Goal: Use online tool/utility: Utilize a website feature to perform a specific function

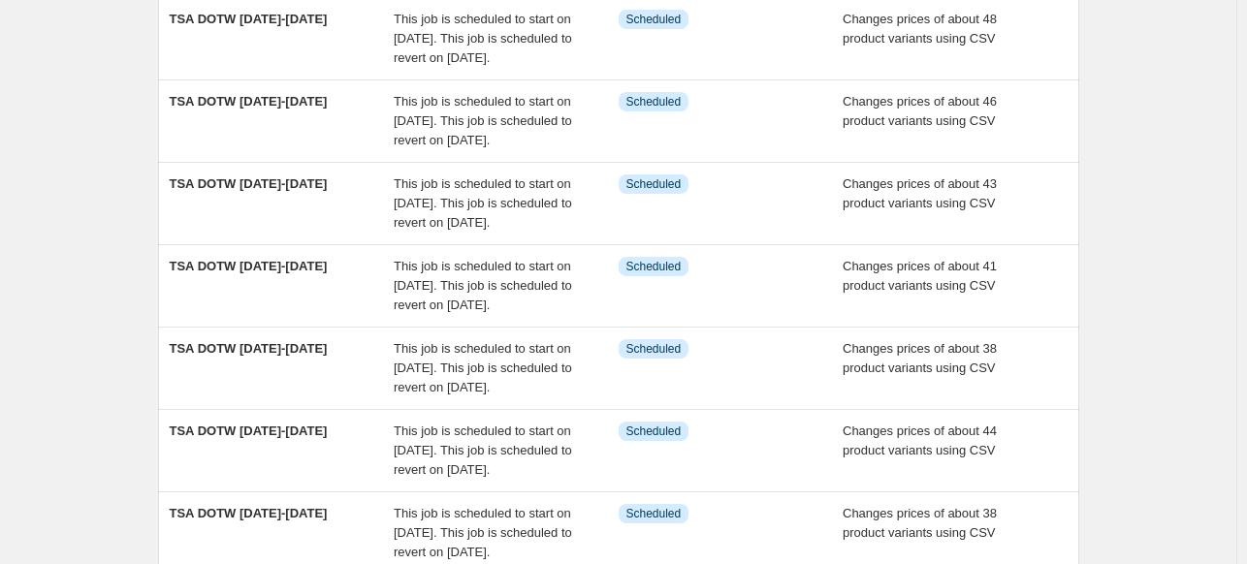
scroll to position [679, 0]
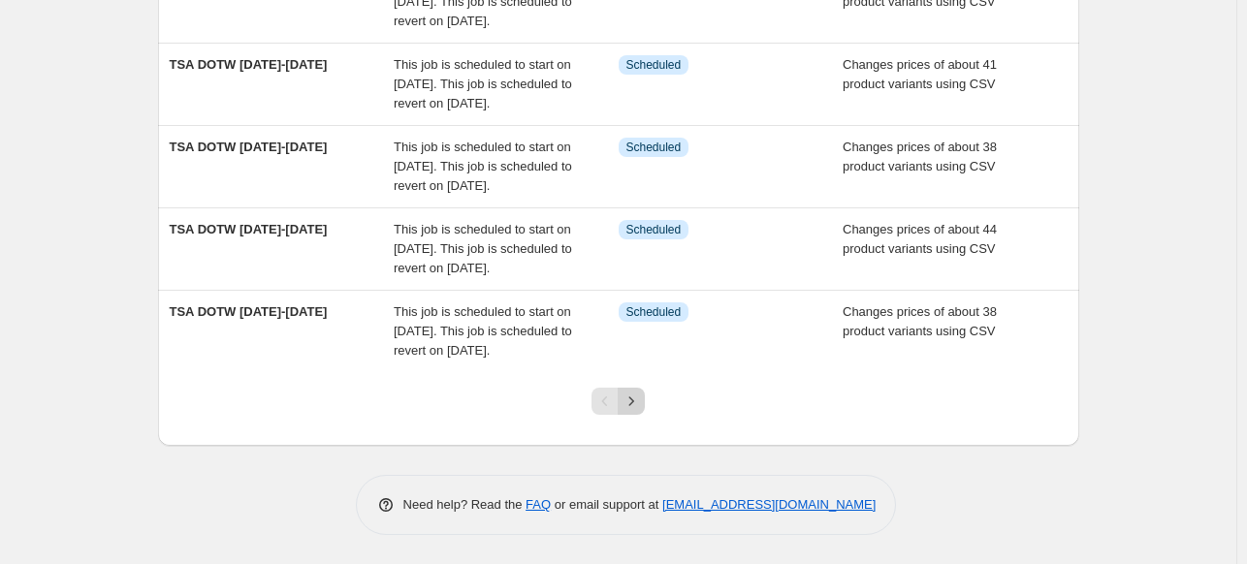
click at [631, 411] on icon "Next" at bounding box center [631, 401] width 19 height 19
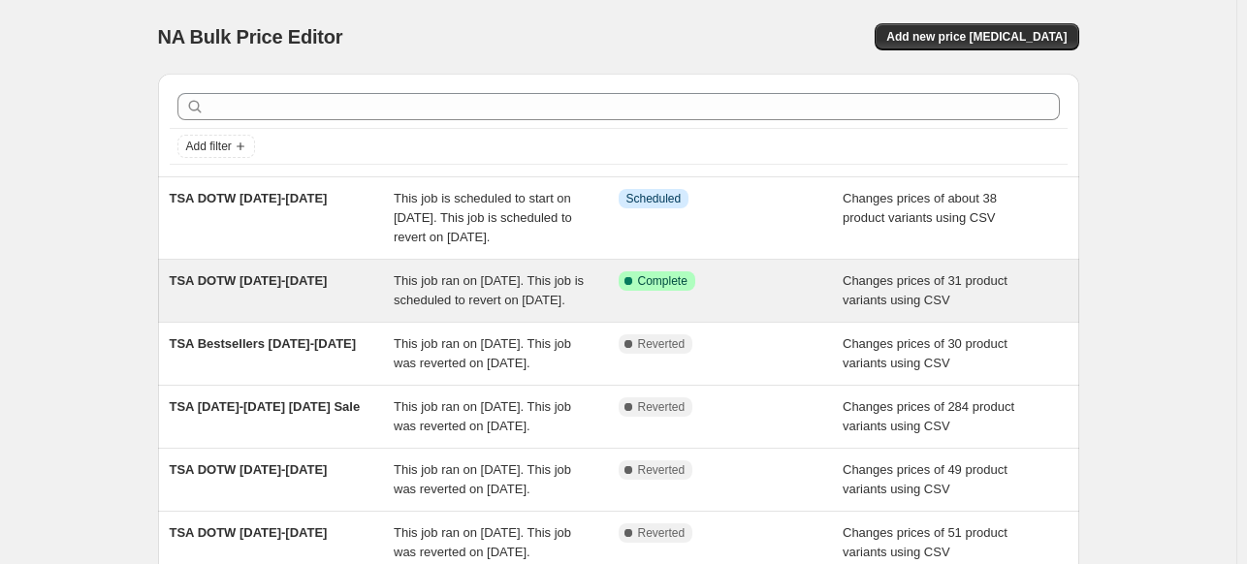
click at [680, 289] on span "Complete" at bounding box center [662, 281] width 49 height 16
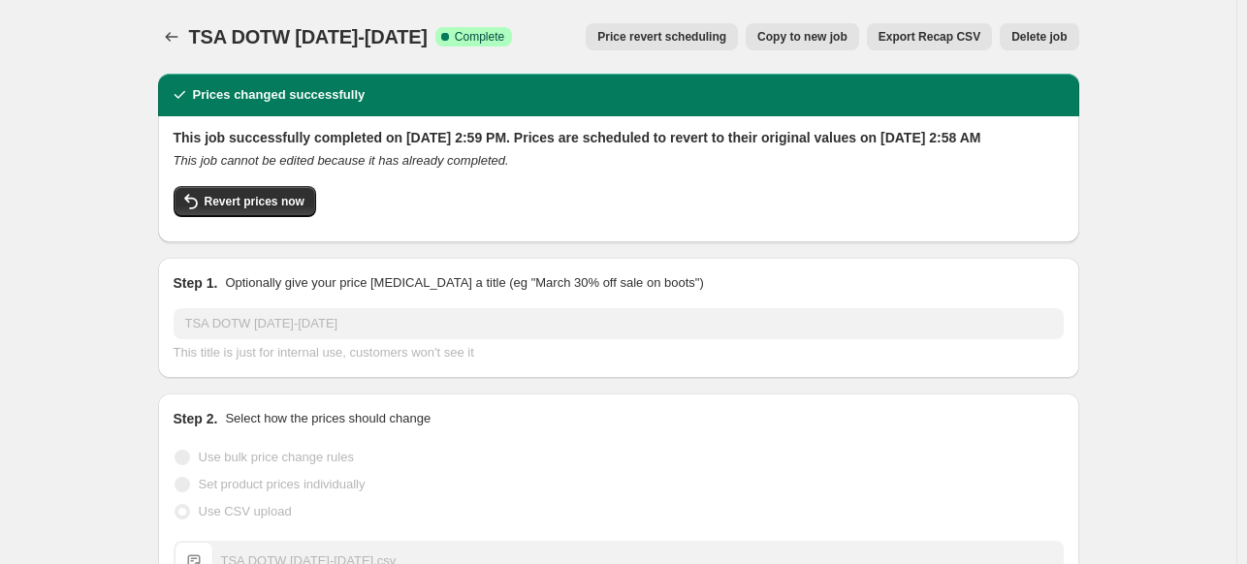
click at [830, 39] on span "Copy to new job" at bounding box center [802, 37] width 90 height 16
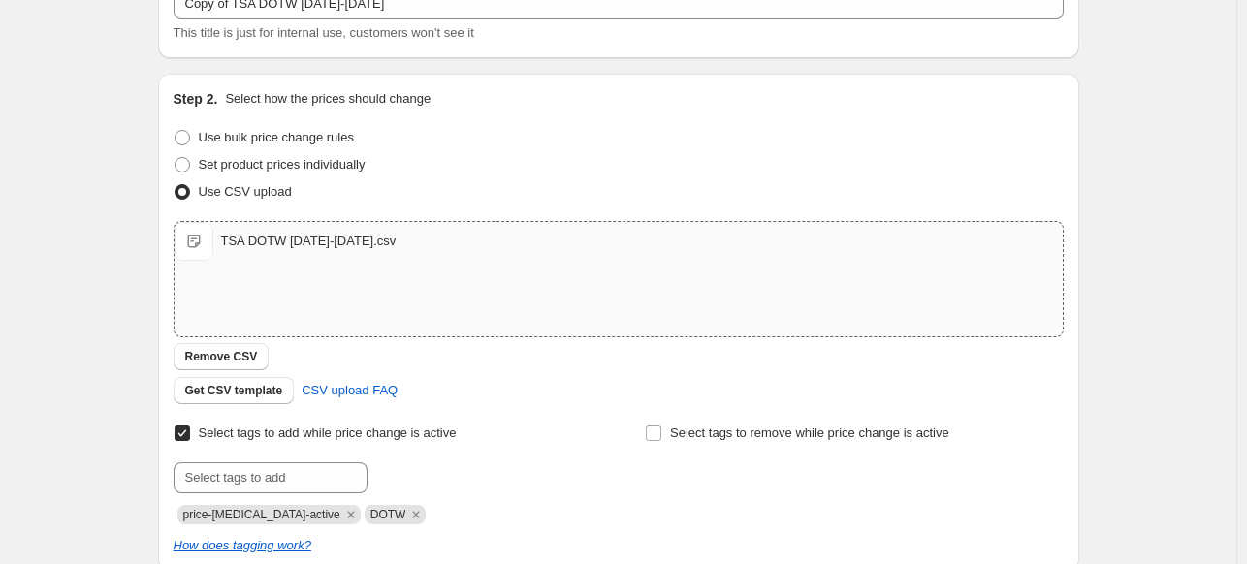
scroll to position [442, 0]
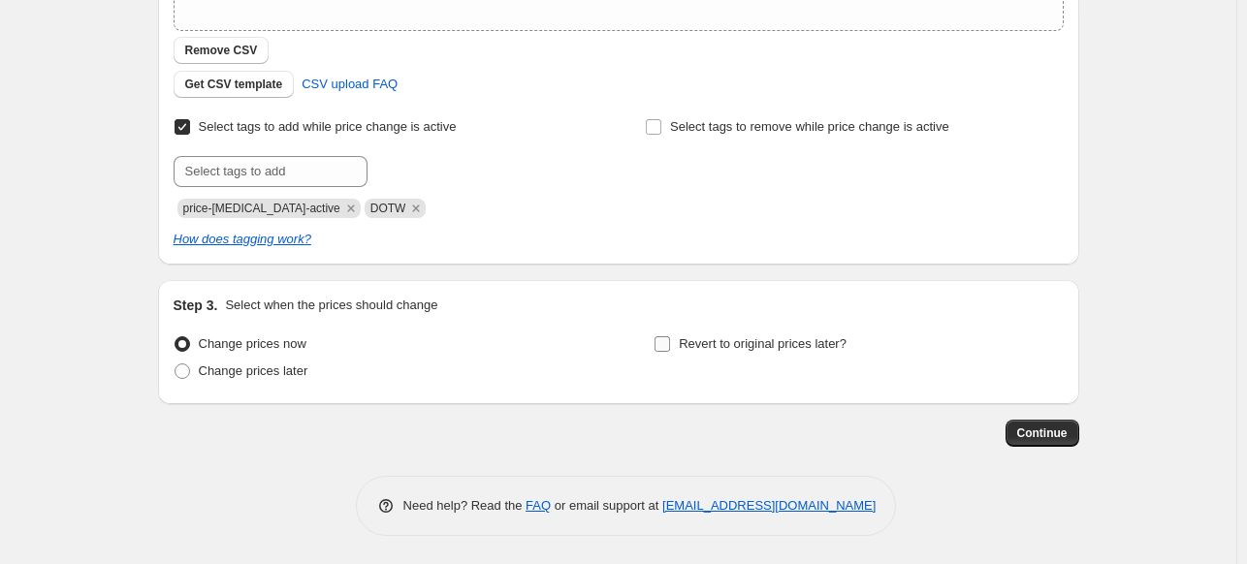
click at [670, 348] on input "Revert to original prices later?" at bounding box center [663, 344] width 16 height 16
checkbox input "true"
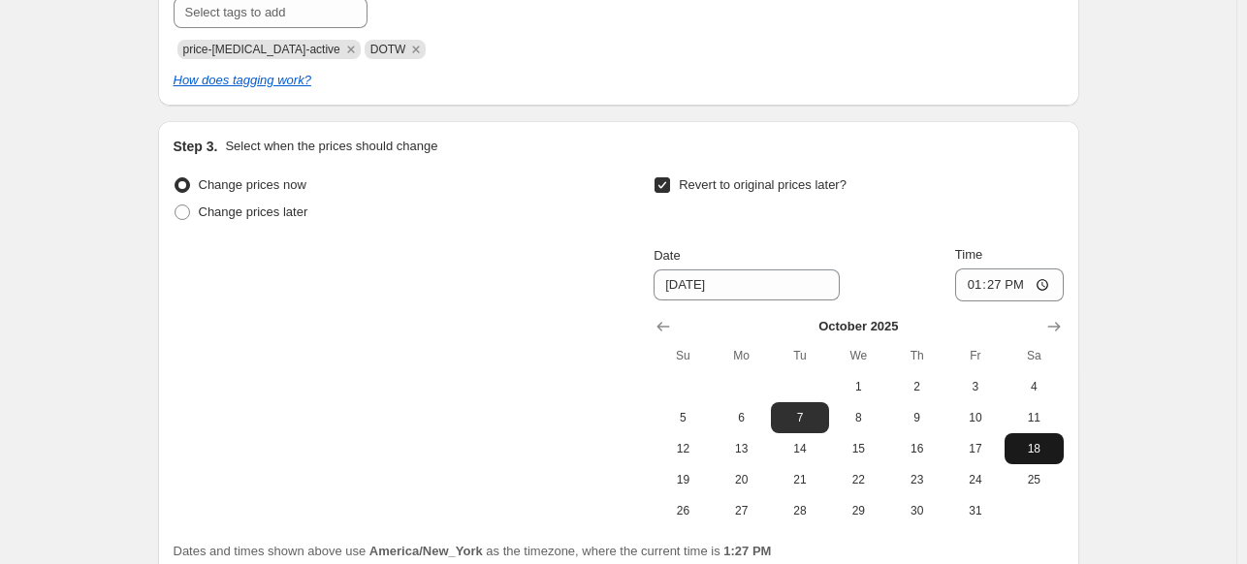
scroll to position [636, 0]
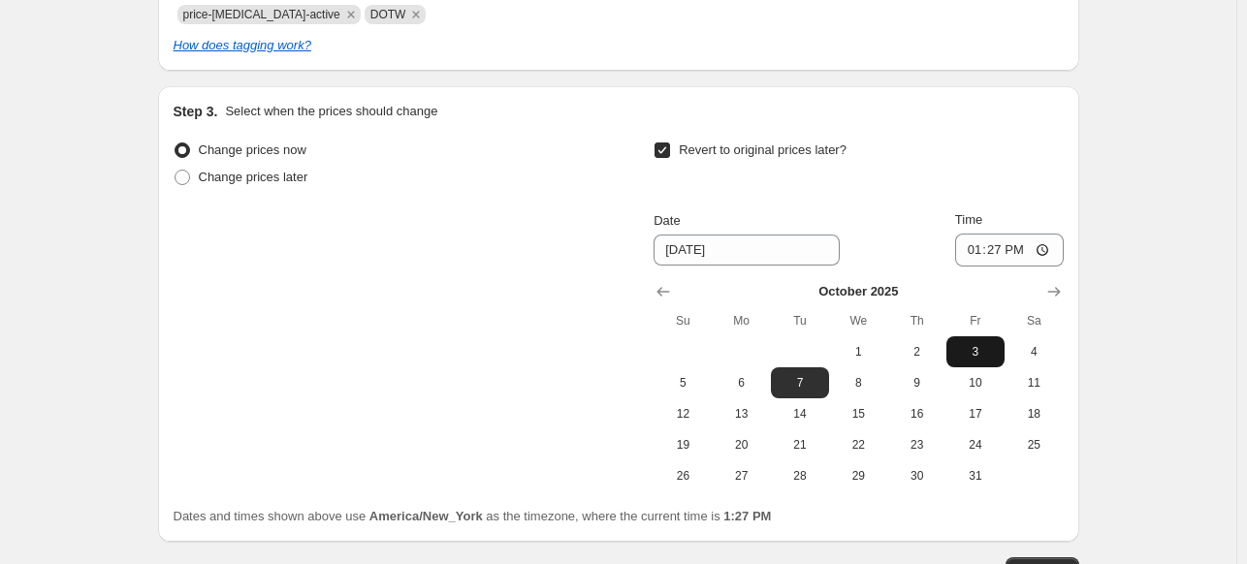
drag, startPoint x: 979, startPoint y: 360, endPoint x: 984, endPoint y: 350, distance: 10.8
click at [978, 360] on button "3" at bounding box center [975, 351] width 58 height 31
type input "[DATE]"
click at [1043, 250] on input "13:27" at bounding box center [1009, 250] width 109 height 33
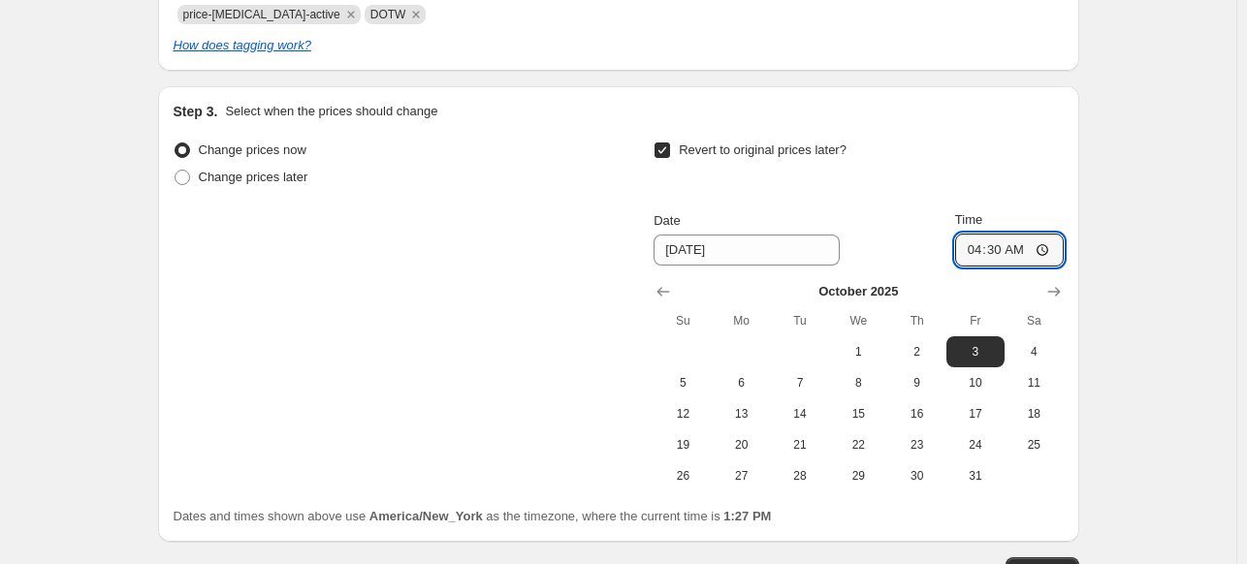
type input "04:30"
click at [1032, 181] on div "Revert to original prices later?" at bounding box center [858, 166] width 409 height 58
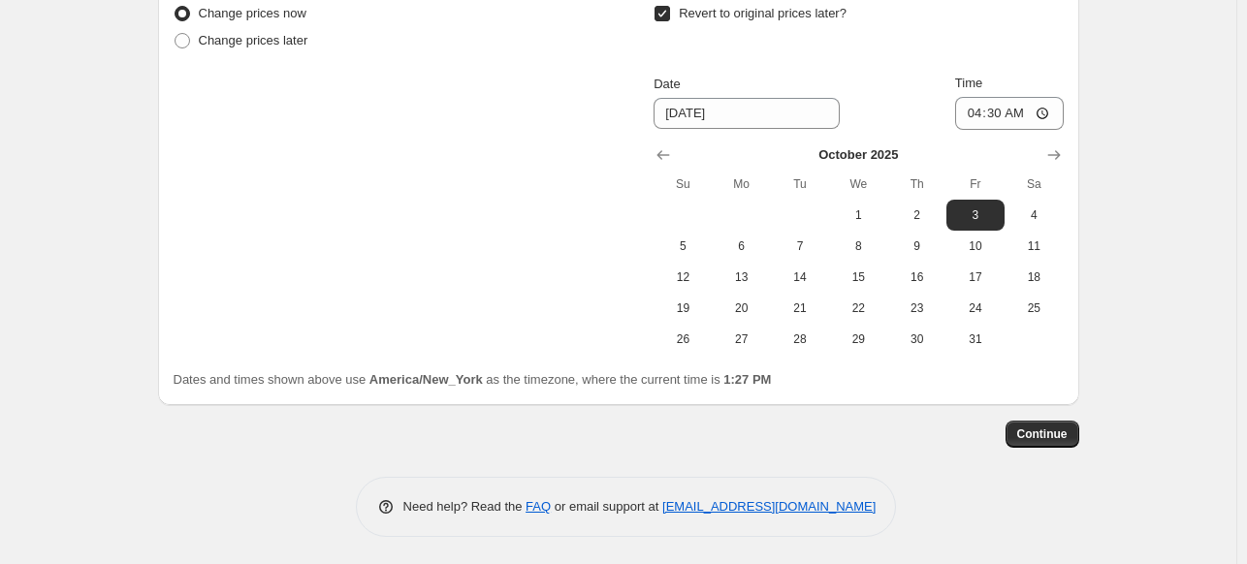
scroll to position [774, 0]
click at [1047, 437] on span "Continue" at bounding box center [1042, 434] width 50 height 16
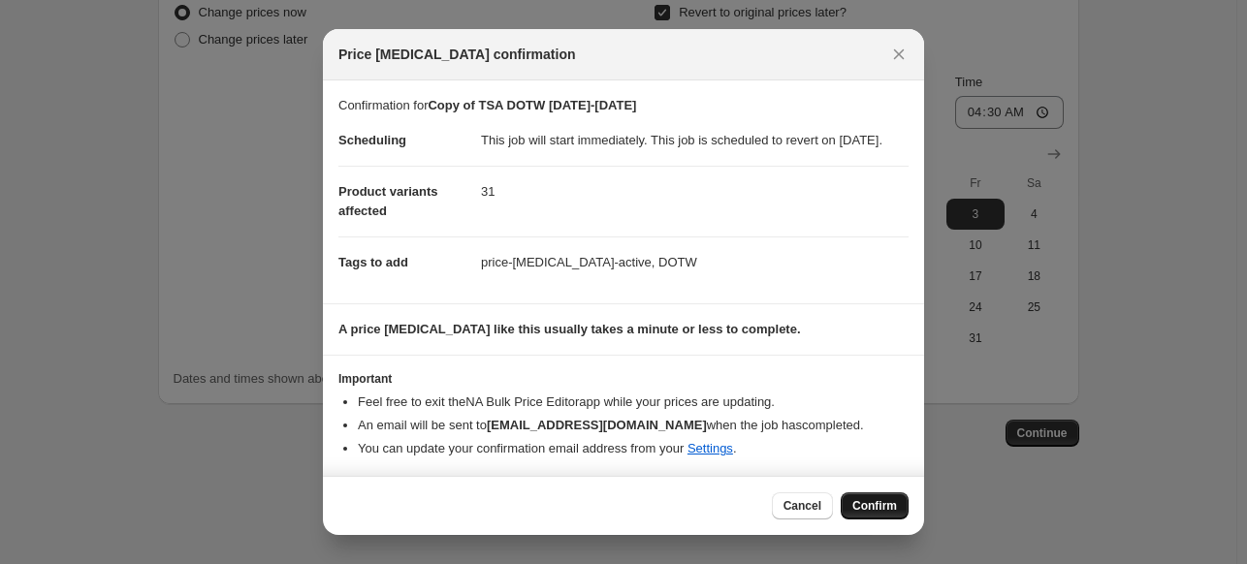
click at [880, 507] on span "Confirm" at bounding box center [874, 506] width 45 height 16
